Goal: Information Seeking & Learning: Learn about a topic

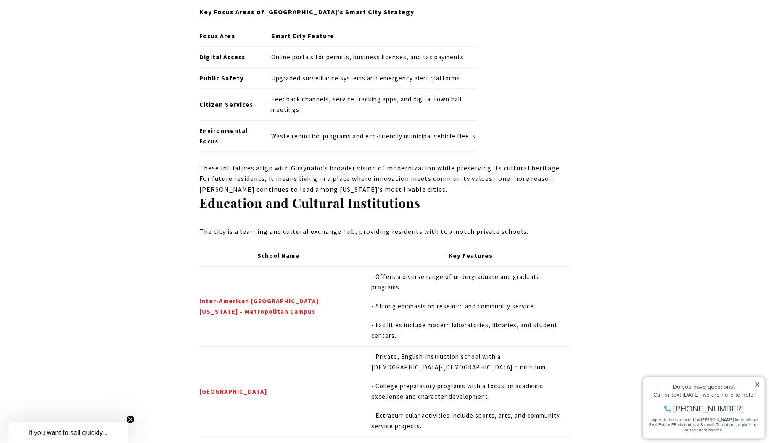
scroll to position [3963, 0]
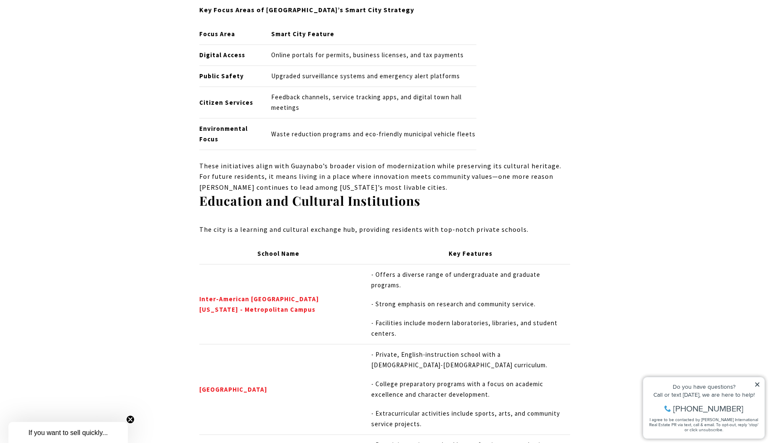
click at [441, 380] on span "- College preparatory programs with a focus on academic excellence and characte…" at bounding box center [457, 389] width 172 height 18
click at [414, 408] on p "- Extracurricular activities include sports, arts, and community service projec…" at bounding box center [470, 418] width 198 height 21
click at [404, 409] on span "- Extracurricular activities include sports, arts, and community service projec…" at bounding box center [465, 418] width 189 height 18
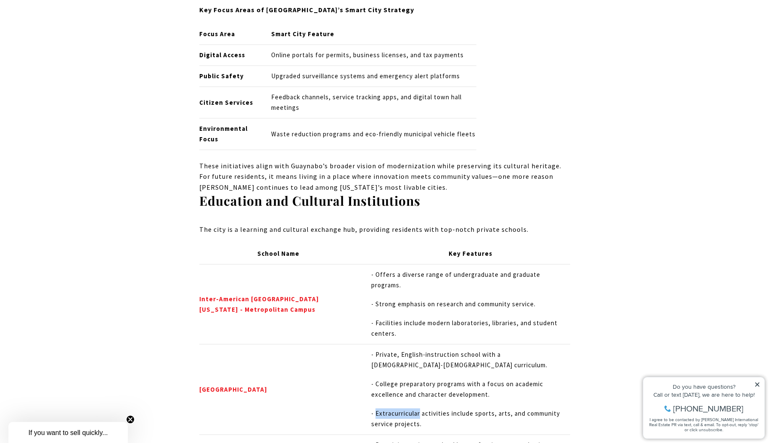
click at [404, 409] on span "- Extracurricular activities include sports, arts, and community service projec…" at bounding box center [465, 418] width 189 height 18
click at [401, 270] on span "- Offers a diverse range of undergraduate and graduate programs." at bounding box center [455, 279] width 169 height 18
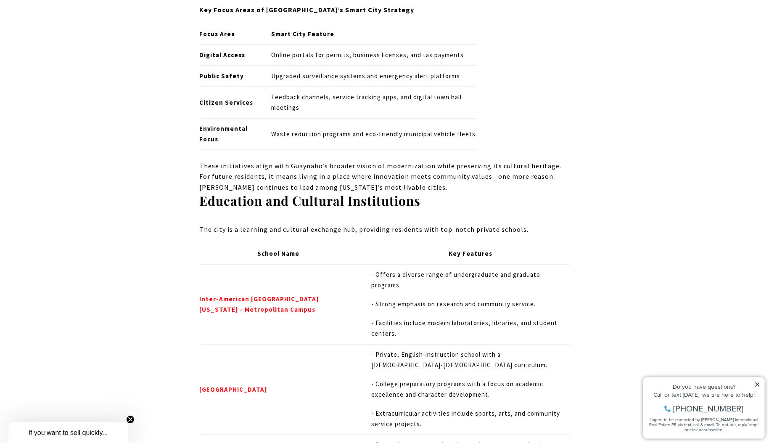
click at [399, 300] on span "- Strong emphasis on research and community service." at bounding box center [453, 304] width 164 height 8
click at [390, 318] on p "- Facilities include modern laboratories, libraries, and student centers." at bounding box center [470, 328] width 198 height 21
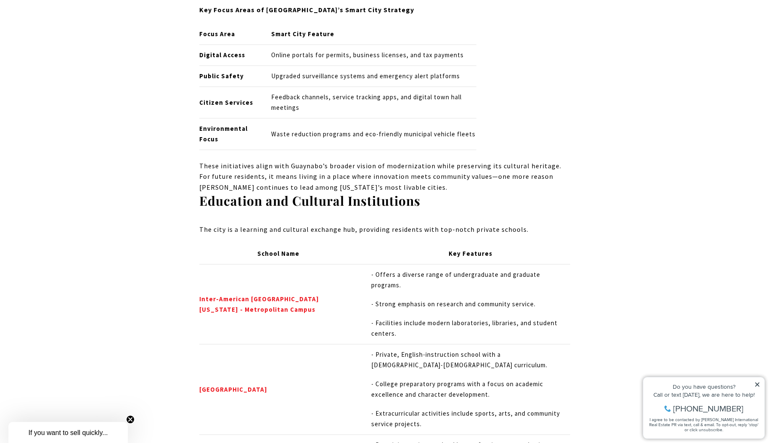
click at [386, 318] on p "- Facilities include modern laboratories, libraries, and student centers." at bounding box center [470, 328] width 198 height 21
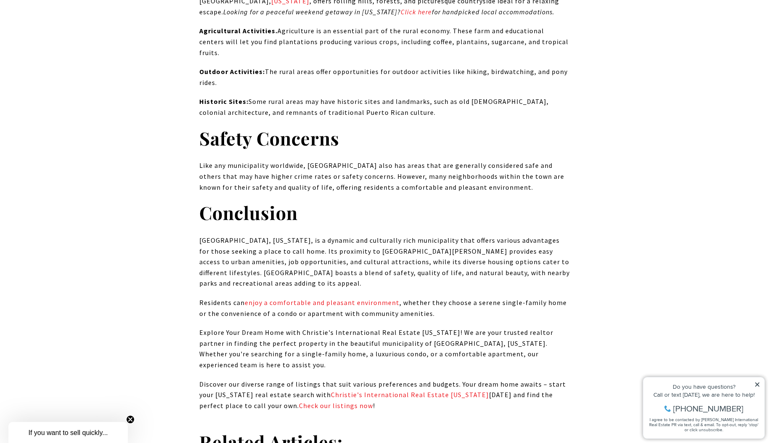
scroll to position [7574, 0]
